Goal: Navigation & Orientation: Find specific page/section

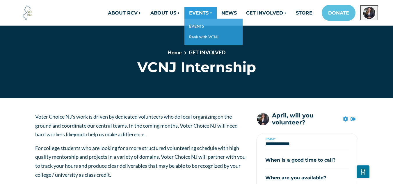
scroll to position [839, 0]
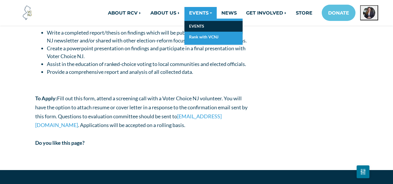
click at [203, 27] on link "EVENTS" at bounding box center [214, 26] width 58 height 11
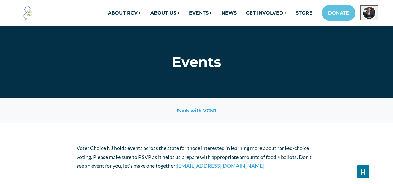
scroll to position [161, 0]
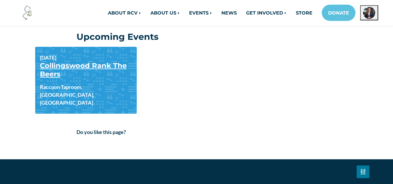
click at [99, 63] on link "Collingswood Rank The Beers" at bounding box center [83, 69] width 87 height 17
